Goal: Task Accomplishment & Management: Use online tool/utility

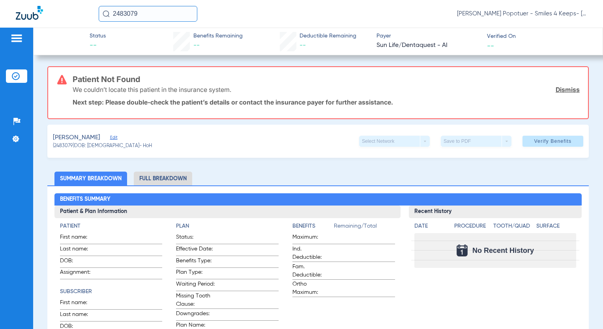
click at [570, 89] on link "Dismiss" at bounding box center [568, 90] width 24 height 8
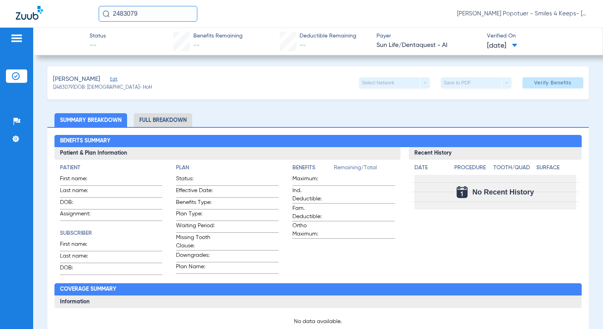
click at [17, 37] on img at bounding box center [16, 38] width 13 height 9
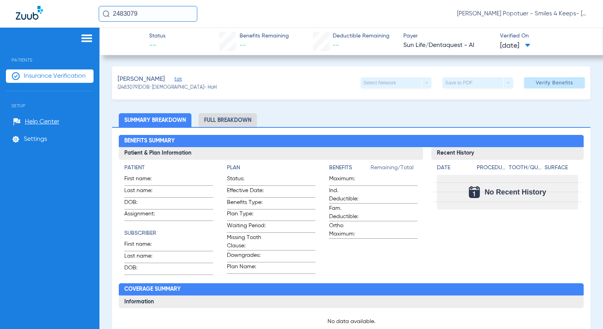
click at [53, 78] on span "Insurance Verification" at bounding box center [55, 76] width 62 height 8
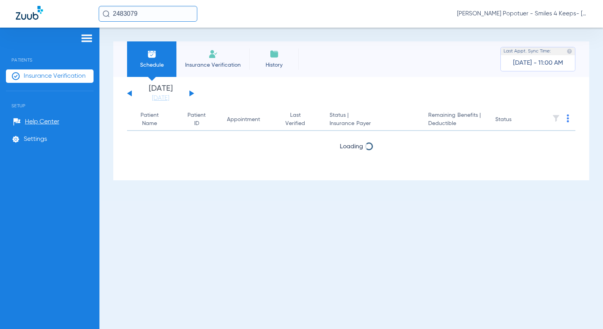
click at [566, 13] on span "[PERSON_NAME] Popotuer - Smiles 4 Keeps- [GEOGRAPHIC_DATA] | Abra Dental" at bounding box center [522, 14] width 130 height 8
click at [569, 31] on span "Account Selection" at bounding box center [558, 28] width 44 height 6
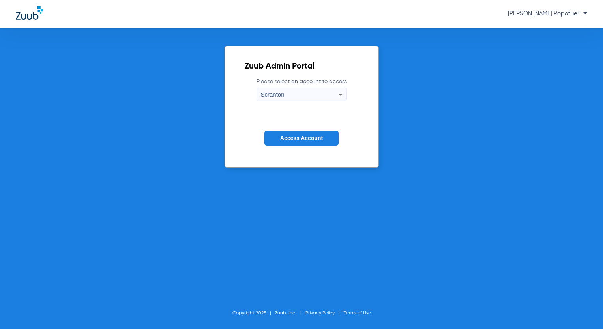
click at [319, 92] on div "Scranton" at bounding box center [300, 94] width 78 height 13
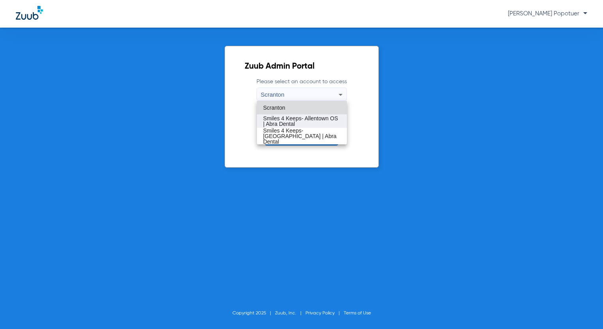
click at [318, 120] on span "Smiles 4 Keeps- Allentown OS | Abra Dental" at bounding box center [301, 121] width 77 height 11
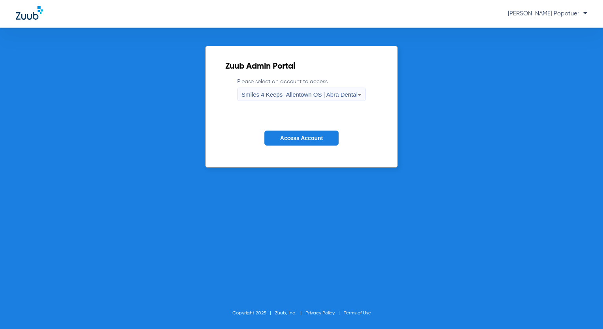
click at [322, 144] on button "Access Account" at bounding box center [302, 138] width 74 height 15
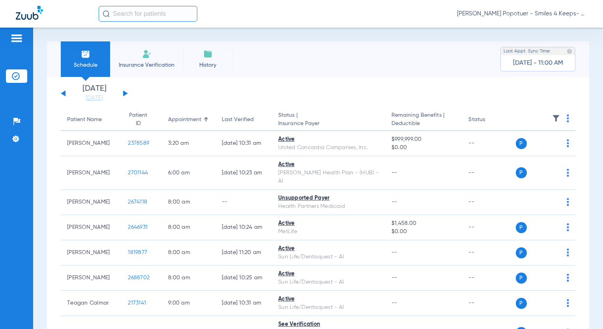
click at [126, 93] on button at bounding box center [125, 93] width 5 height 6
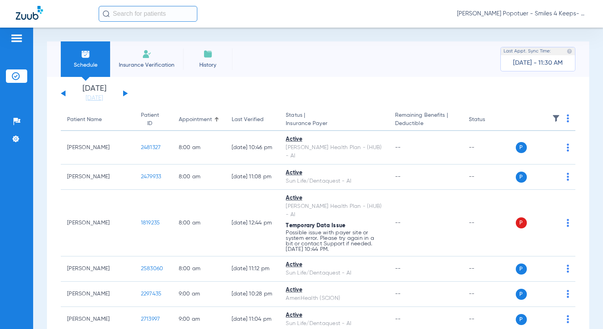
click at [132, 95] on app-single-date-navigator "[DATE] [DATE] [DATE] [DATE] [DATE] [DATE] [DATE] [DATE] [DATE] [DATE] [DATE] [D…" at bounding box center [318, 93] width 515 height 17
click at [539, 13] on span "[PERSON_NAME] Popotuer - Smiles 4 Keeps- Allentown OS | Abra Dental" at bounding box center [522, 14] width 130 height 8
click at [547, 31] on span "Account Selection" at bounding box center [558, 28] width 44 height 6
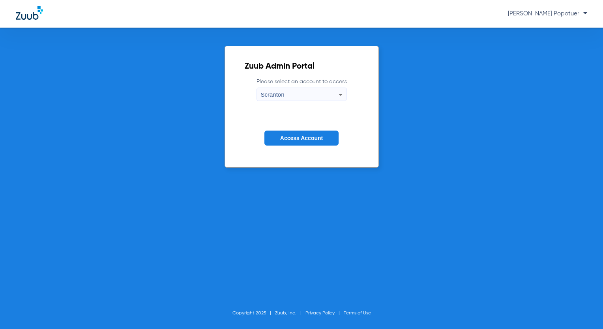
click at [296, 94] on div "Scranton" at bounding box center [300, 94] width 78 height 13
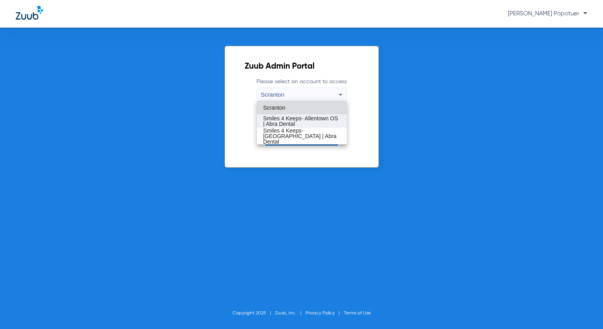
click at [313, 122] on span "Smiles 4 Keeps- Allentown OS | Abra Dental" at bounding box center [301, 121] width 77 height 11
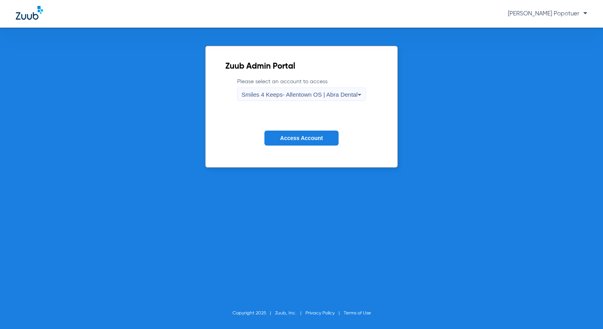
drag, startPoint x: 302, startPoint y: 138, endPoint x: 297, endPoint y: 135, distance: 5.1
click at [302, 138] on span "Access Account" at bounding box center [301, 138] width 43 height 6
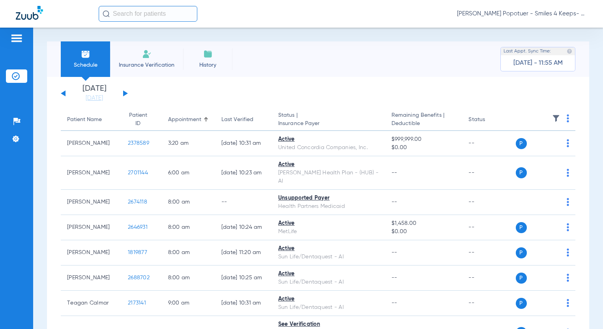
click at [124, 91] on button at bounding box center [125, 93] width 5 height 6
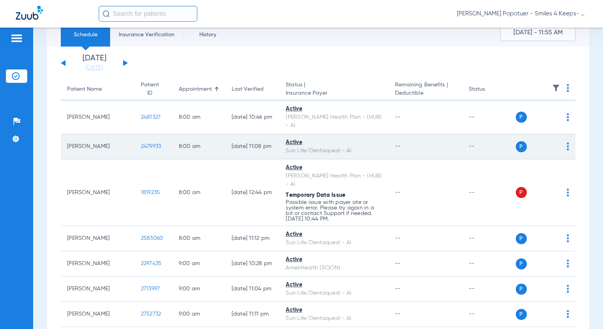
scroll to position [39, 0]
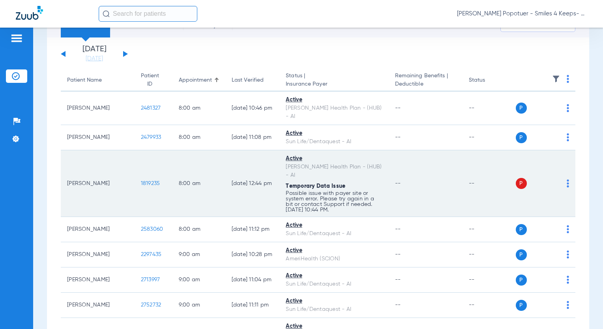
click at [565, 169] on td "P S" at bounding box center [546, 183] width 60 height 67
click at [567, 180] on img at bounding box center [568, 184] width 2 height 8
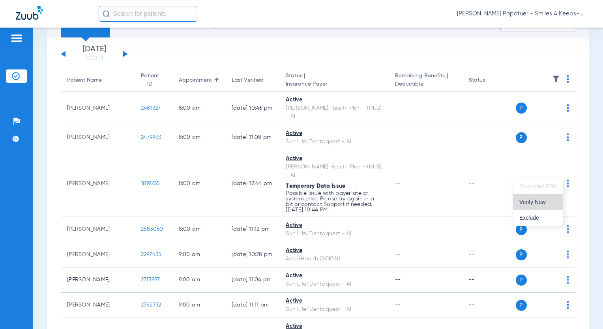
click at [547, 203] on span "Verify Now" at bounding box center [538, 202] width 37 height 6
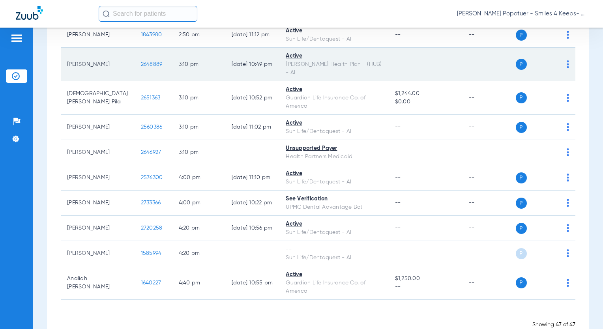
scroll to position [1066, 0]
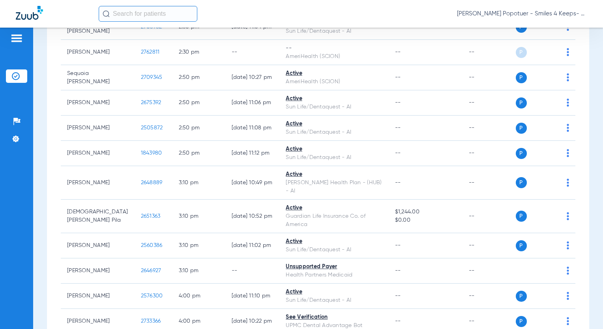
click at [550, 15] on span "[PERSON_NAME] Popotuer - Smiles 4 Keeps- Allentown OS | Abra Dental" at bounding box center [522, 14] width 130 height 8
click at [543, 28] on span "Account Selection" at bounding box center [558, 28] width 44 height 6
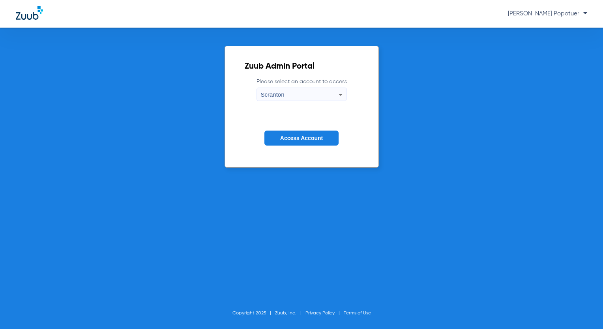
click at [301, 97] on div "Scranton" at bounding box center [300, 94] width 78 height 13
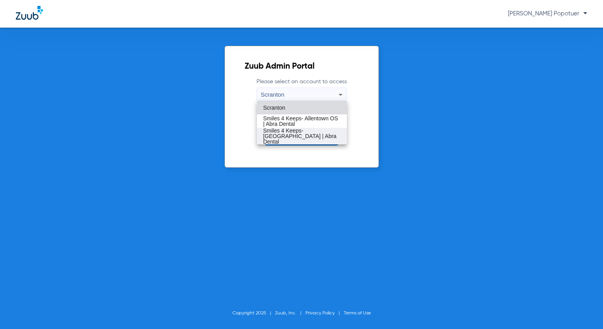
click at [301, 134] on span "Smiles 4 Keeps- [GEOGRAPHIC_DATA] | Abra Dental" at bounding box center [301, 136] width 77 height 17
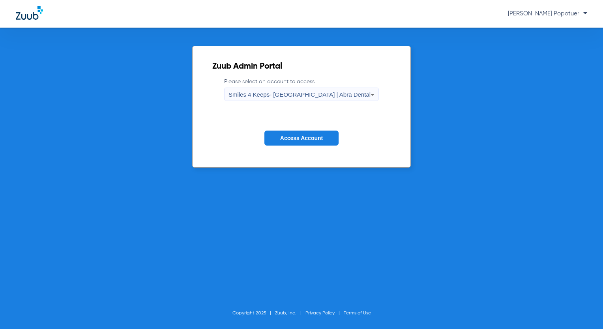
click at [308, 137] on span "Access Account" at bounding box center [301, 138] width 43 height 6
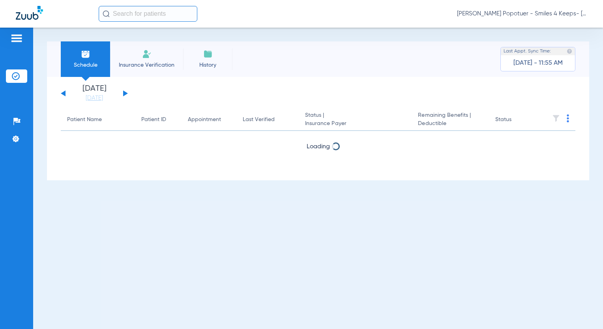
click at [126, 94] on button at bounding box center [125, 93] width 5 height 6
